Goal: Information Seeking & Learning: Learn about a topic

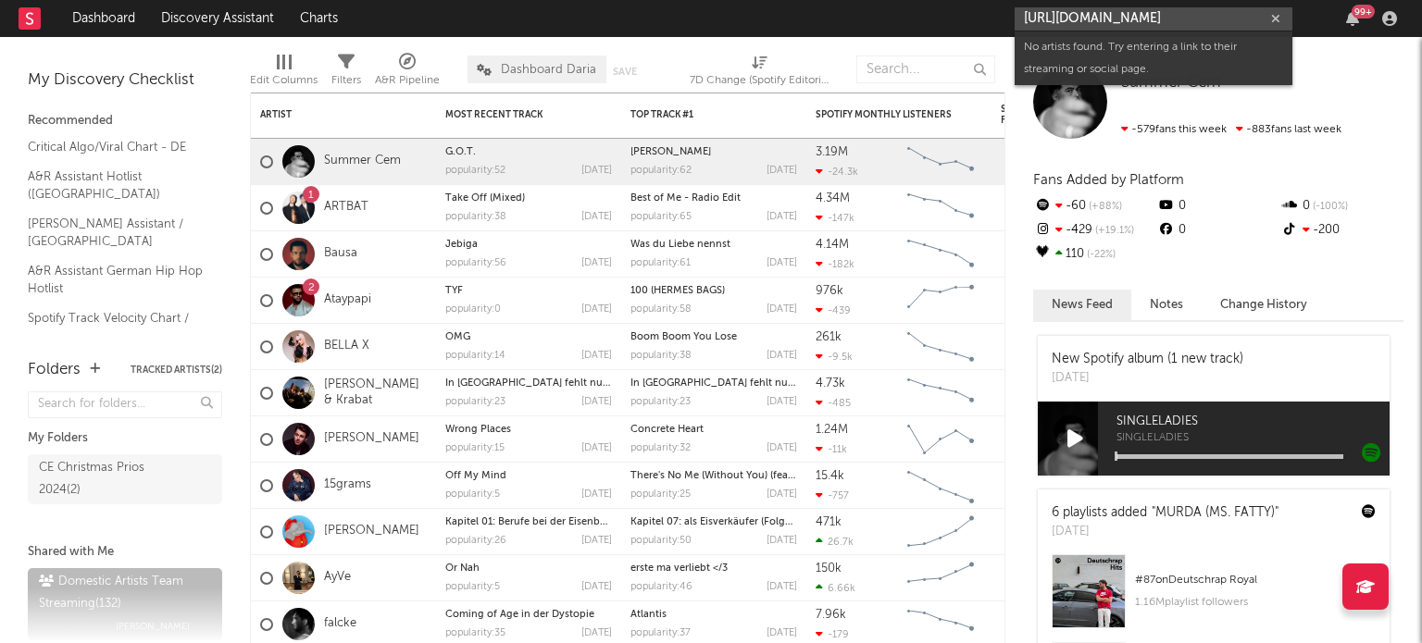
click at [1118, 24] on input "[URL][DOMAIN_NAME]" at bounding box center [1154, 18] width 278 height 23
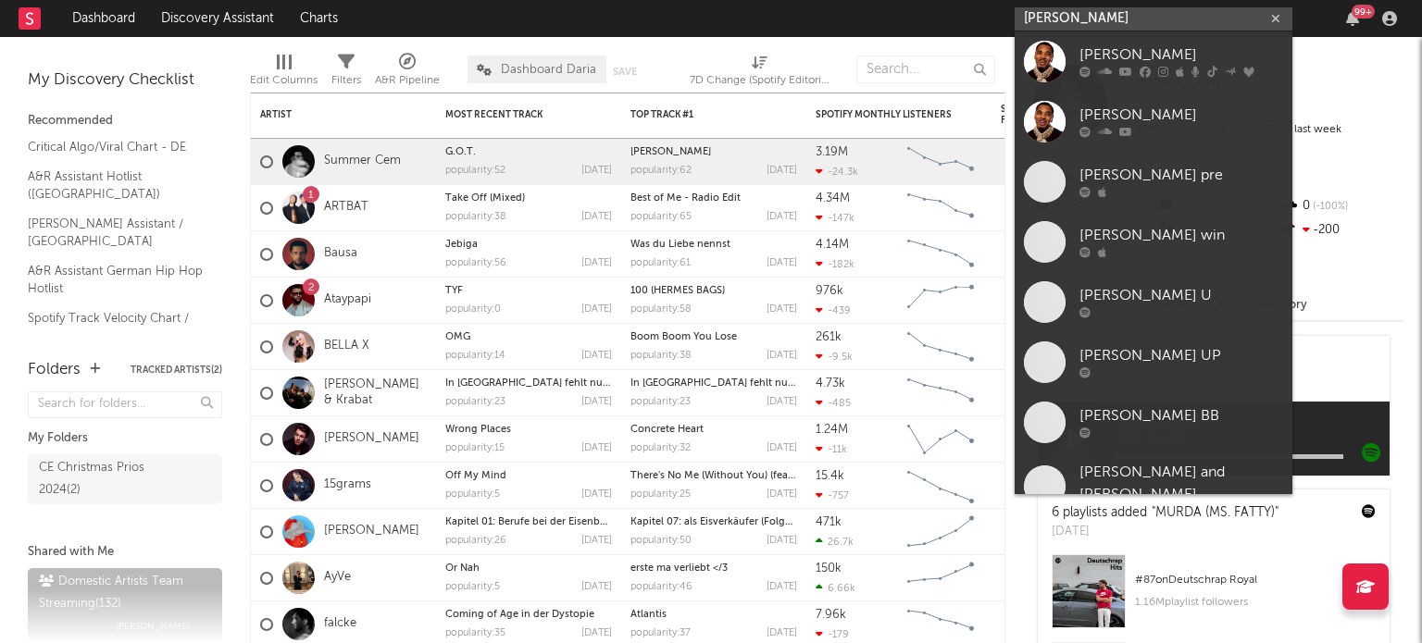
type input "[PERSON_NAME]"
click at [1116, 55] on div "[PERSON_NAME]" at bounding box center [1182, 55] width 204 height 22
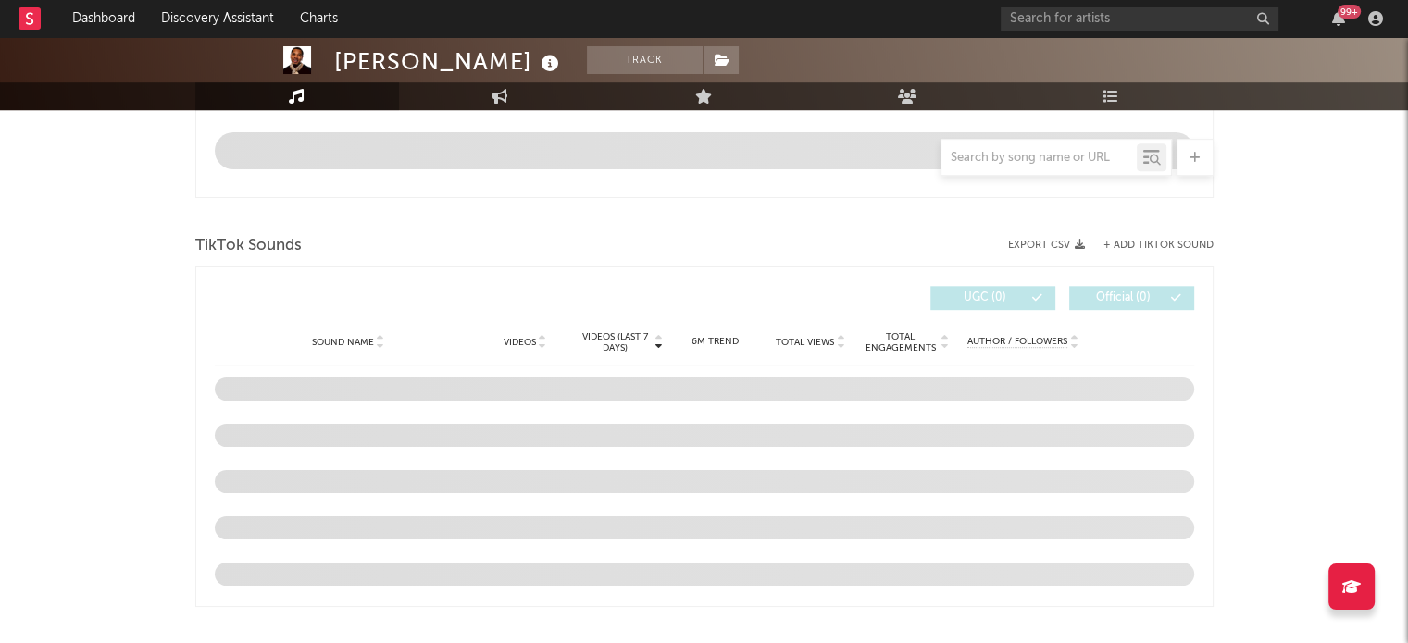
select select "6m"
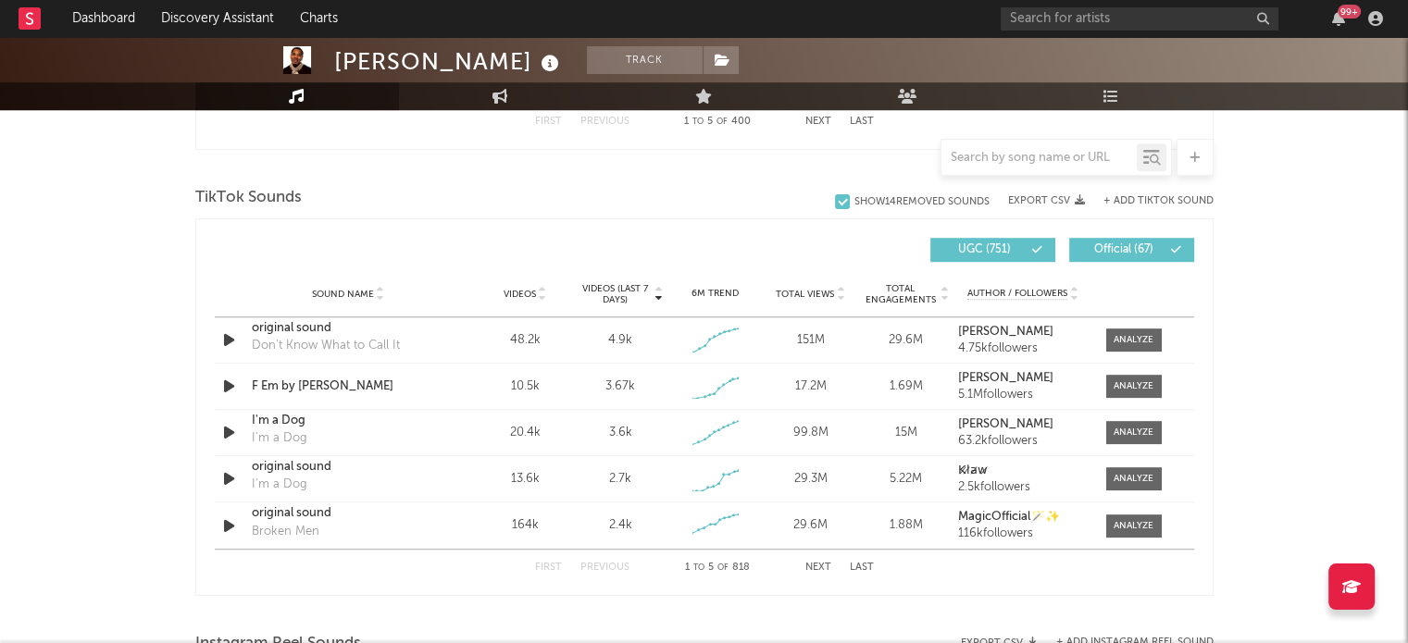
scroll to position [1200, 0]
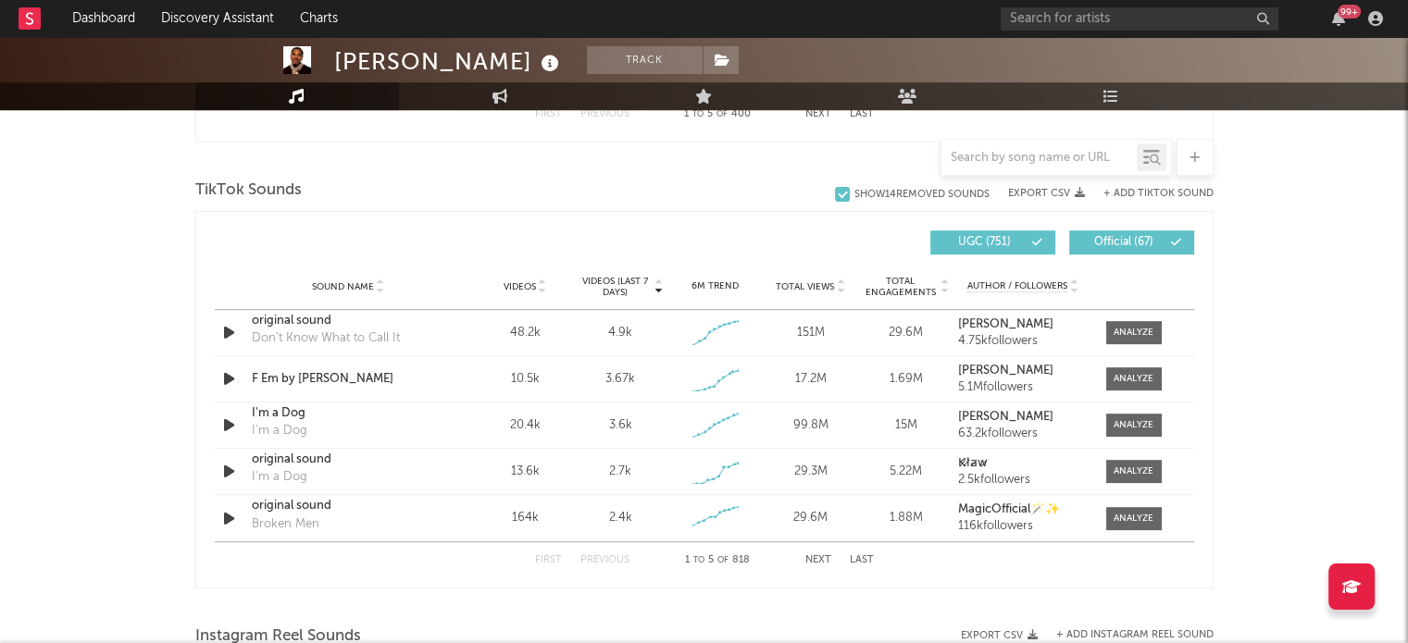
click at [1041, 166] on div at bounding box center [1039, 157] width 195 height 23
click at [1039, 162] on input "text" at bounding box center [1039, 158] width 195 height 15
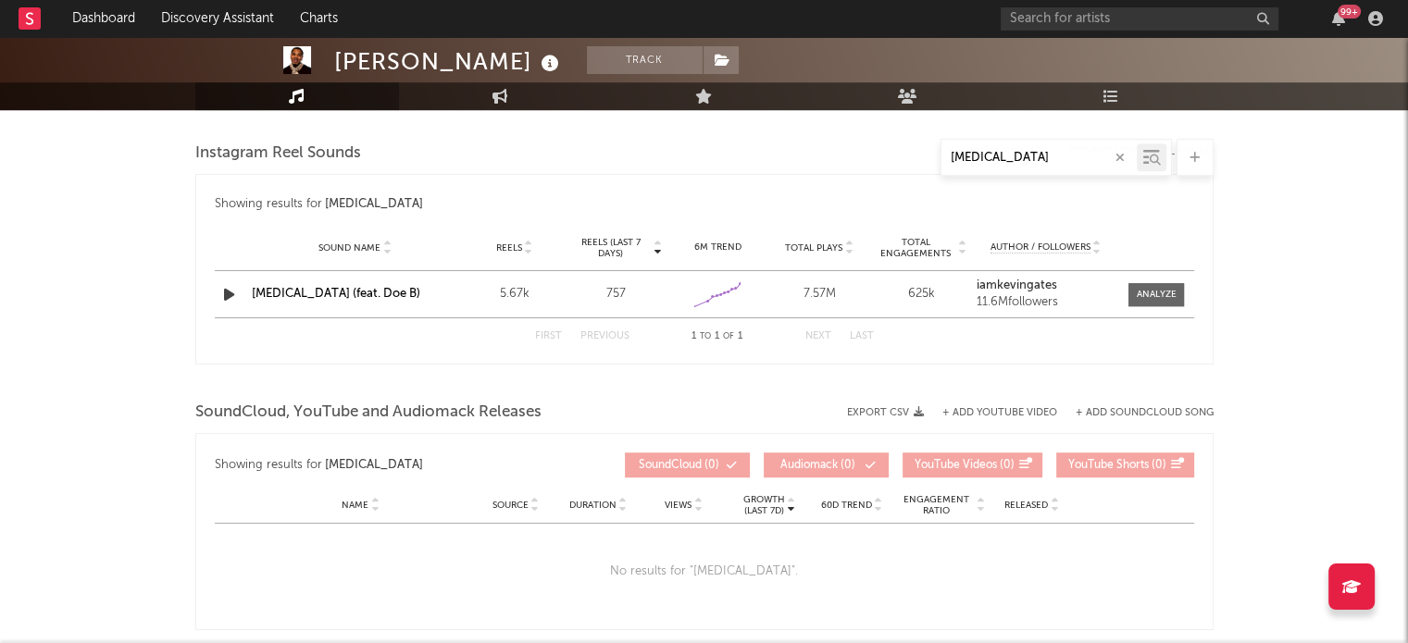
type input "[MEDICAL_DATA]"
click at [1170, 294] on div at bounding box center [1157, 295] width 40 height 14
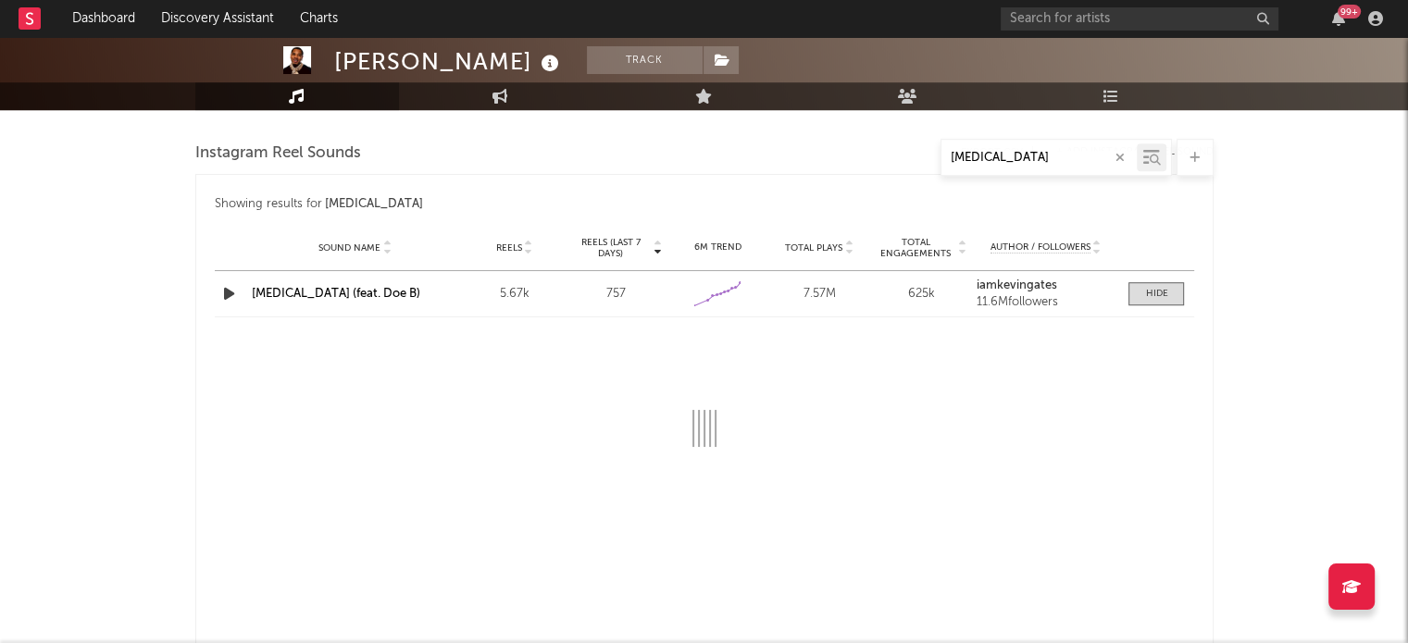
select select "1w"
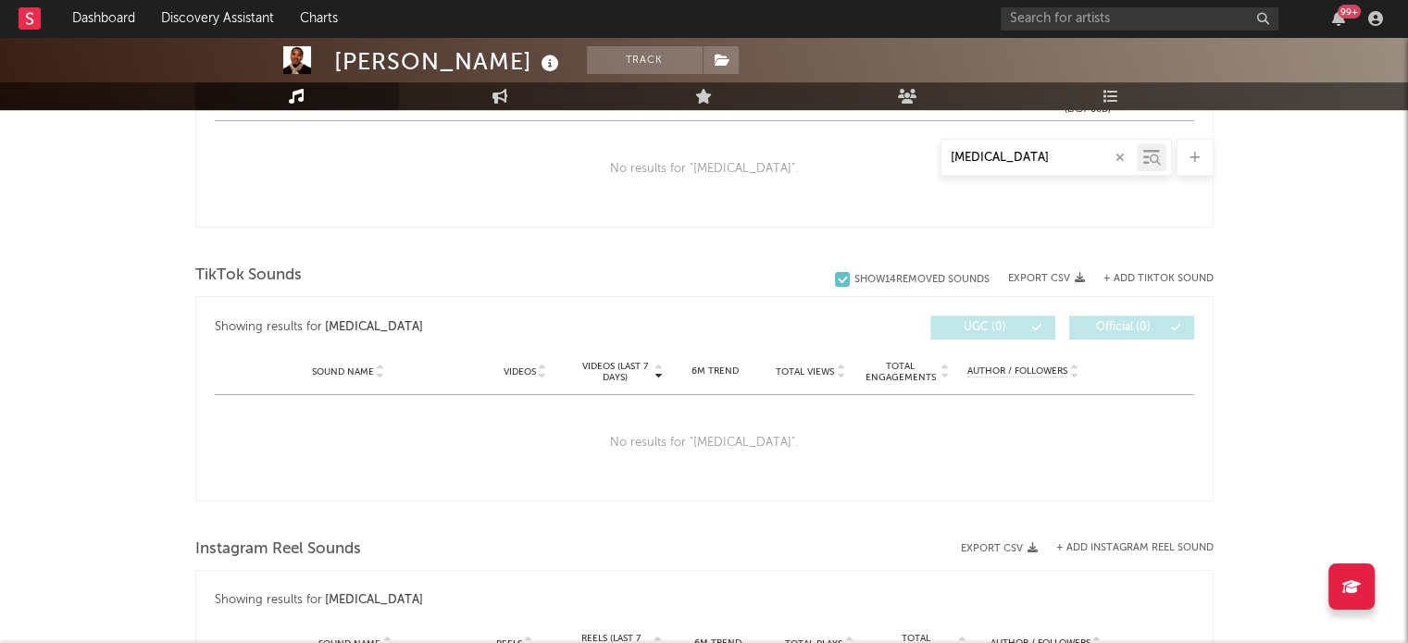
scroll to position [802, 0]
